Goal: Task Accomplishment & Management: Complete application form

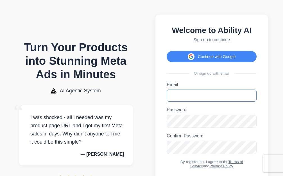
click at [199, 99] on input "Email" at bounding box center [212, 95] width 90 height 12
type input "**********"
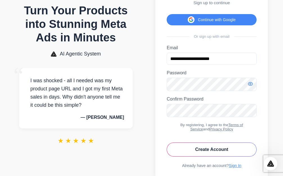
click at [250, 86] on icon "Toggle password visibility" at bounding box center [250, 83] width 5 height 3
click at [250, 113] on icon "Toggle password visibility" at bounding box center [251, 110] width 6 height 6
click at [228, 156] on button "Create Account" at bounding box center [212, 149] width 90 height 14
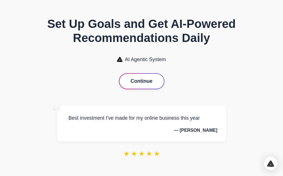
click at [150, 86] on button "Continue" at bounding box center [142, 81] width 44 height 15
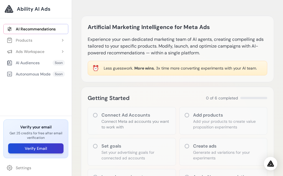
click at [49, 148] on button "Verify Email" at bounding box center [35, 148] width 55 height 10
click at [40, 28] on link "AI Recommendations" at bounding box center [35, 29] width 65 height 10
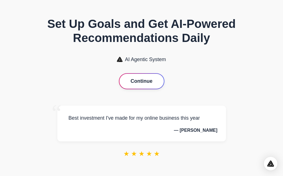
click at [142, 81] on button "Continue" at bounding box center [142, 81] width 44 height 15
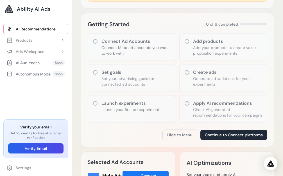
scroll to position [56, 0]
